Goal: Transaction & Acquisition: Purchase product/service

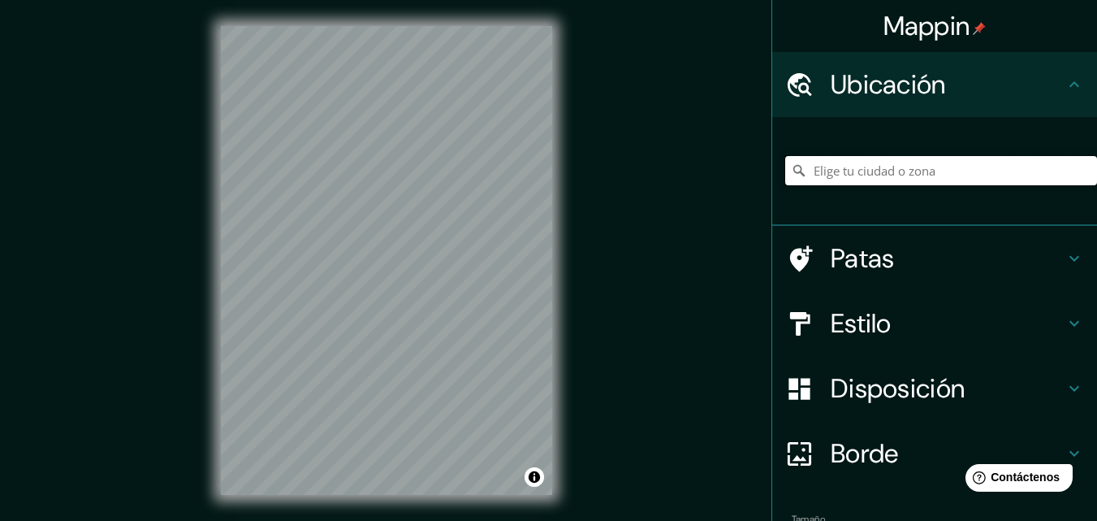
click at [804, 175] on input "Elige tu ciudad o zona" at bounding box center [941, 170] width 312 height 29
type input "[GEOGRAPHIC_DATA], [PERSON_NAME][GEOGRAPHIC_DATA], [GEOGRAPHIC_DATA]"
click at [849, 327] on font "Estilo" at bounding box center [861, 323] width 61 height 34
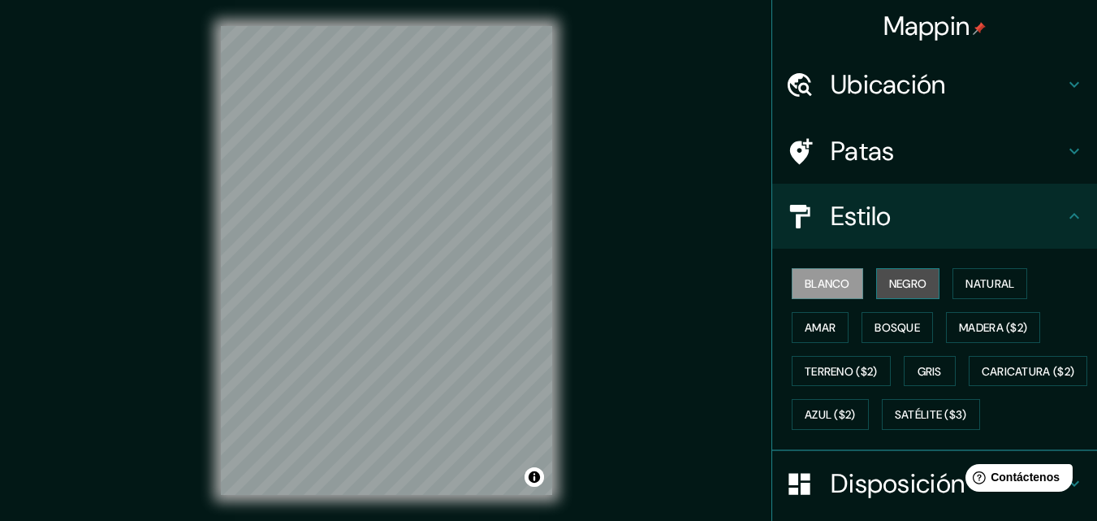
click at [899, 284] on font "Negro" at bounding box center [908, 283] width 38 height 15
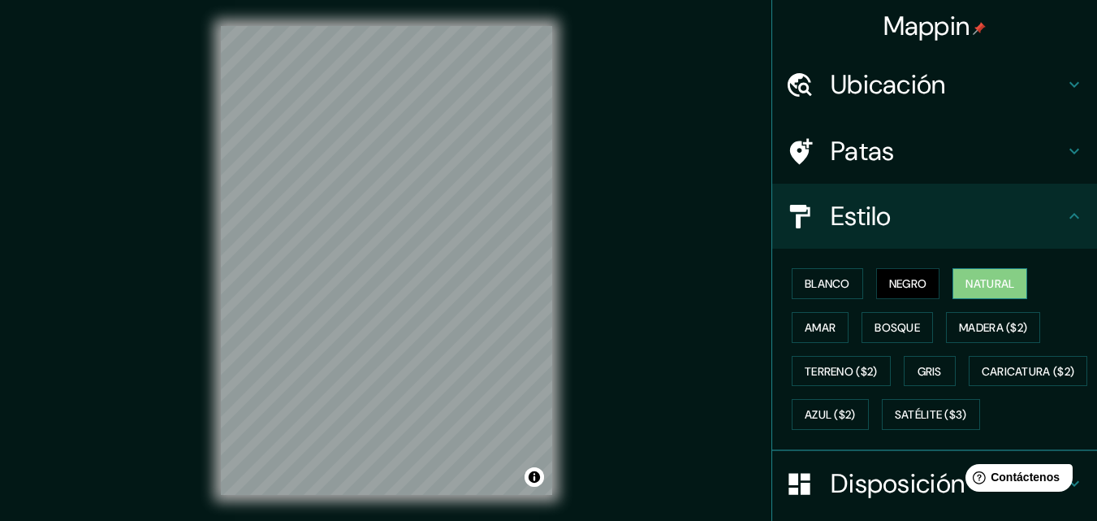
click at [989, 288] on font "Natural" at bounding box center [990, 283] width 49 height 15
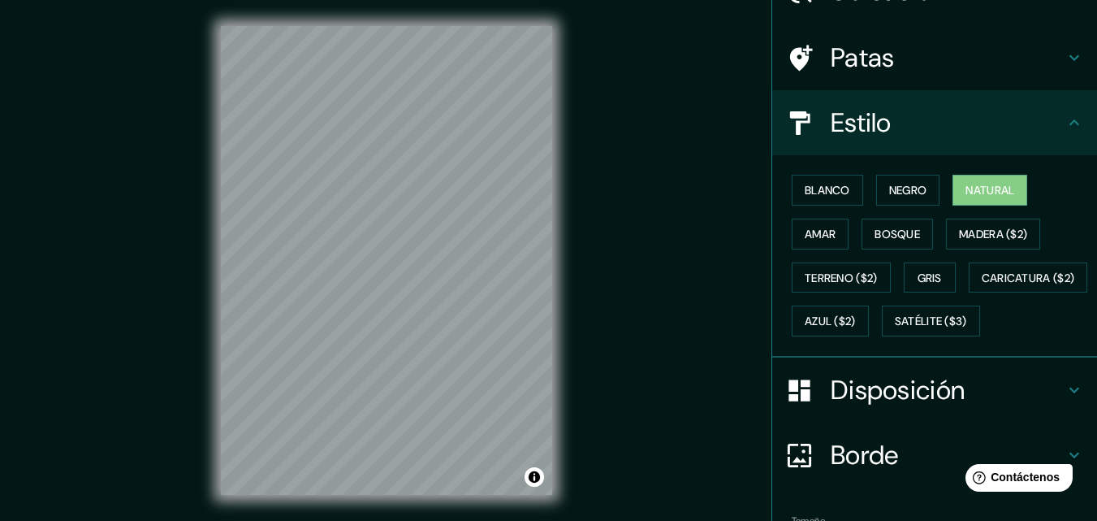
scroll to position [240, 0]
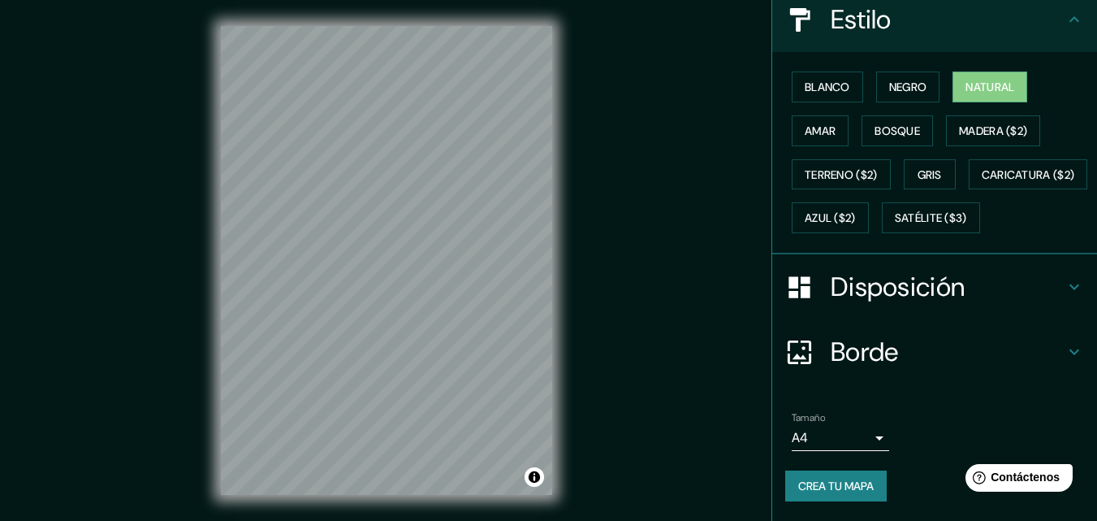
click at [843, 483] on font "Crea tu mapa" at bounding box center [836, 485] width 76 height 15
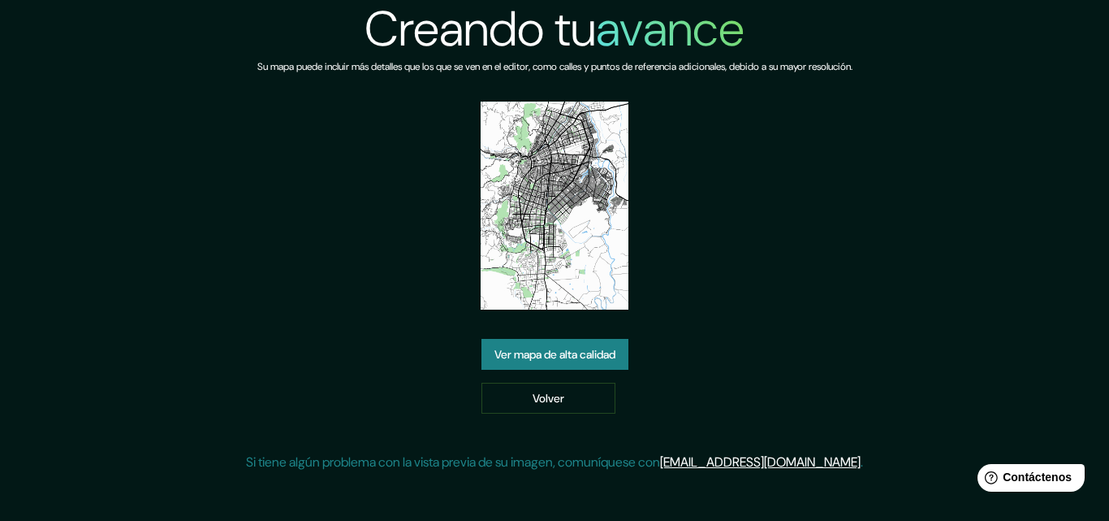
click at [573, 348] on font "Ver mapa de alta calidad" at bounding box center [555, 355] width 121 height 15
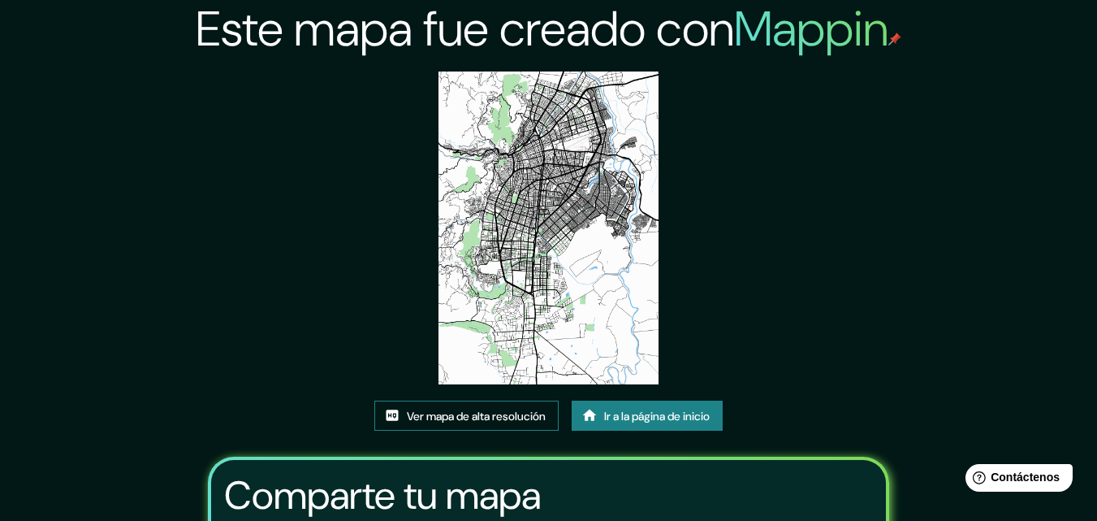
click at [486, 416] on font "Ver mapa de alta resolución" at bounding box center [476, 415] width 139 height 15
